Goal: Transaction & Acquisition: Book appointment/travel/reservation

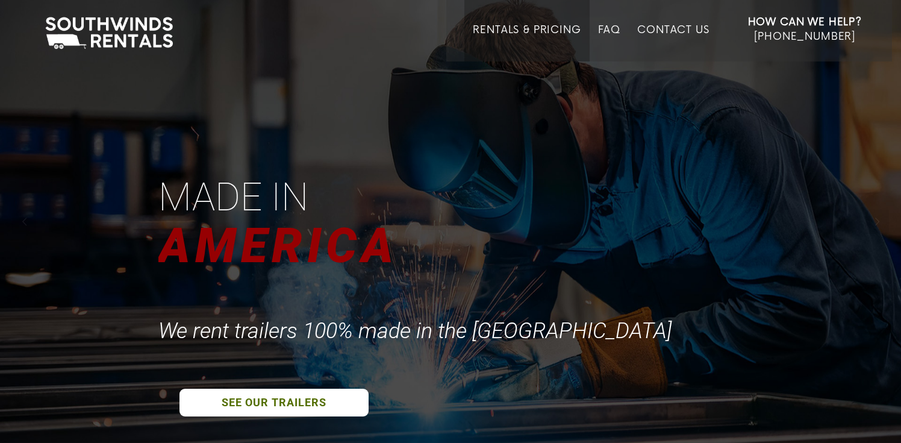
click at [552, 29] on link "Rentals & Pricing" at bounding box center [527, 42] width 108 height 37
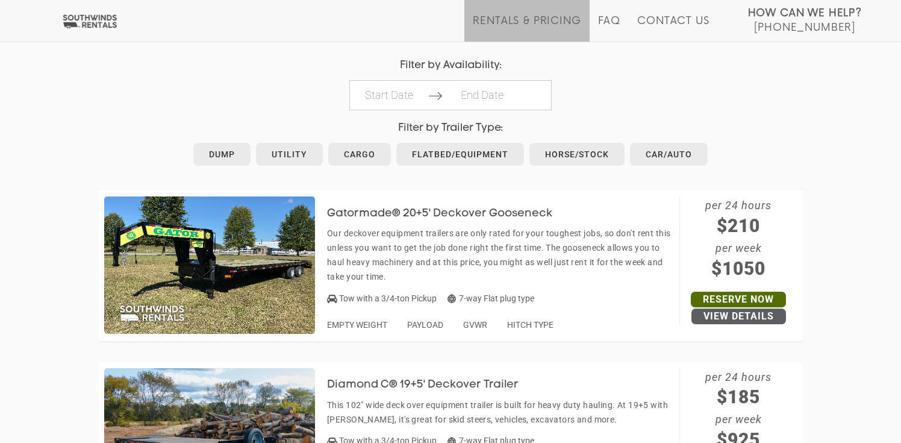
scroll to position [526, 0]
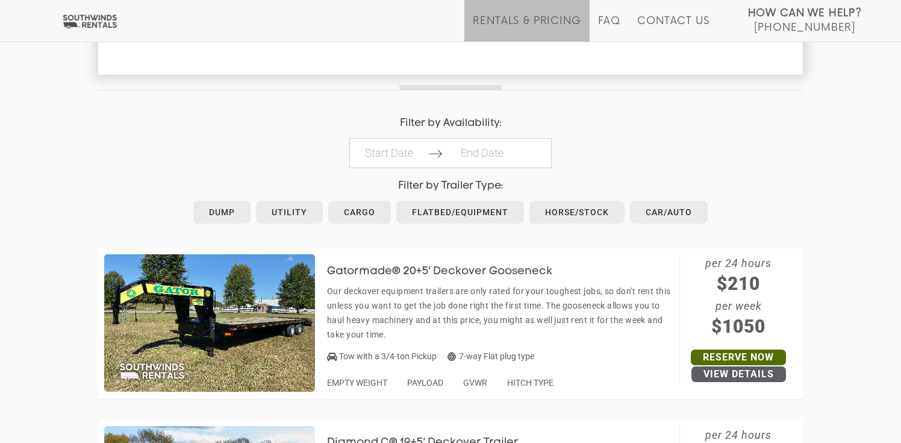
click at [370, 272] on h3 "Gatormade® 20+5' Deckover Gooseneck" at bounding box center [448, 272] width 243 height 12
